Goal: Find specific page/section: Find specific page/section

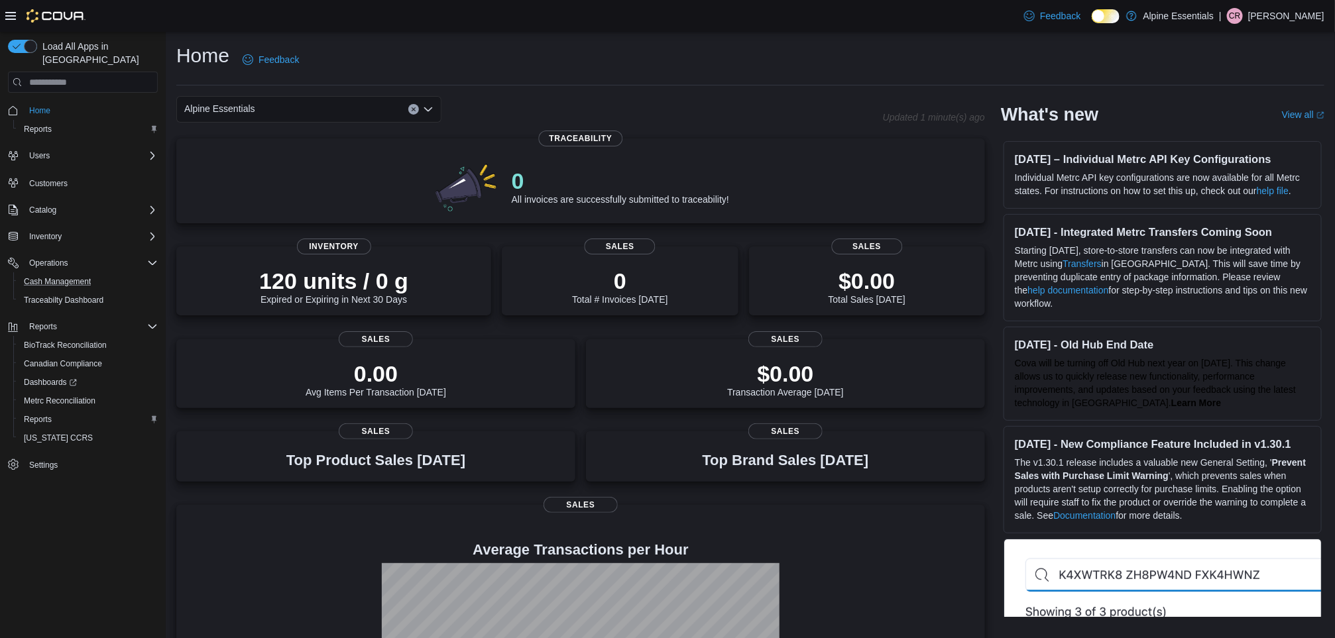
click at [64, 272] on button "Cash Management" at bounding box center [88, 281] width 150 height 19
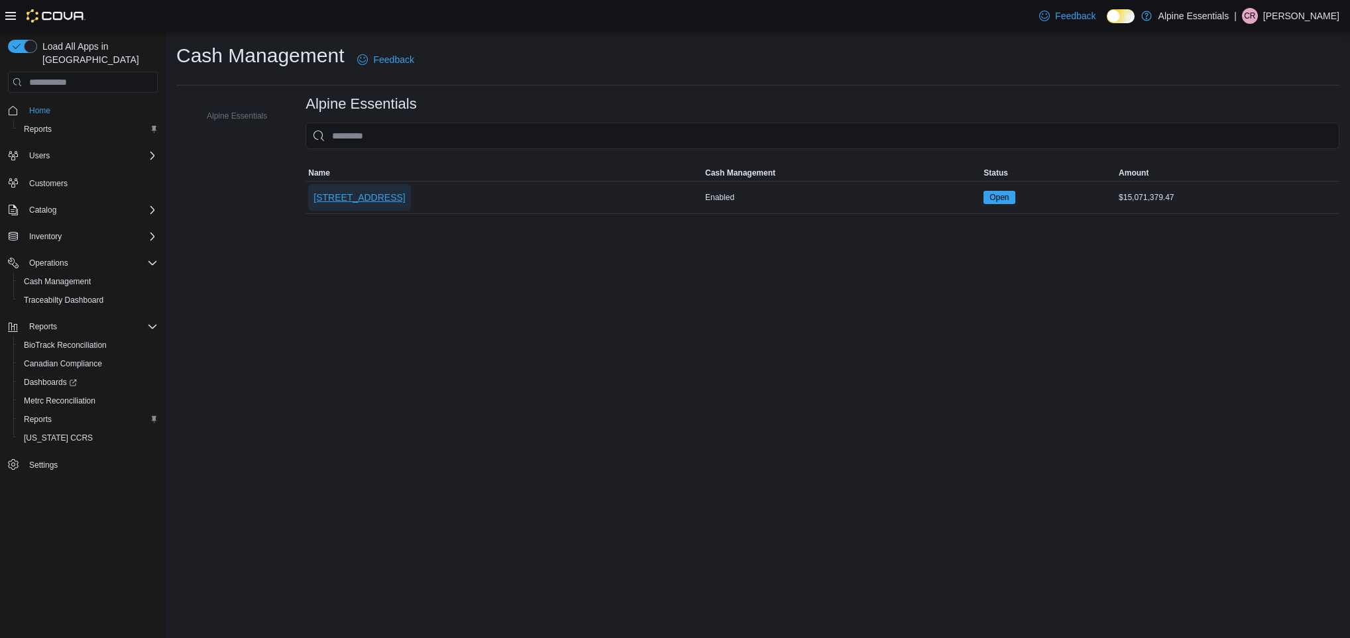
click at [374, 194] on span "[STREET_ADDRESS]" at bounding box center [359, 197] width 91 height 13
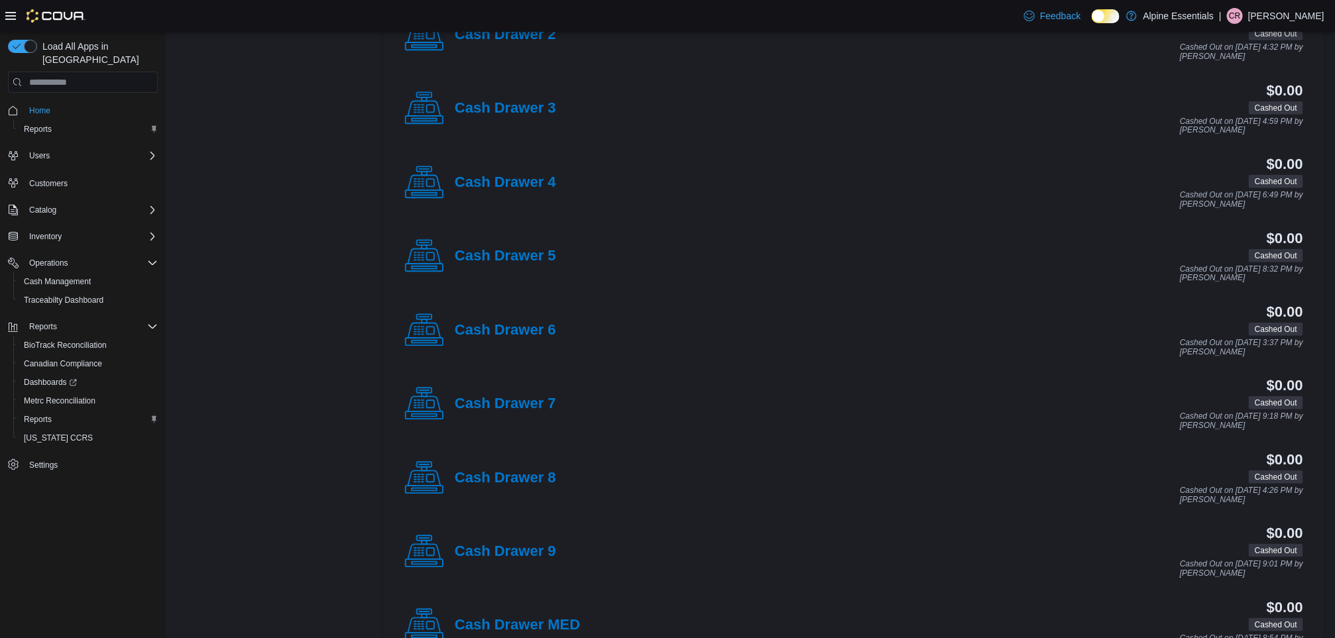
scroll to position [545, 0]
